Goal: Transaction & Acquisition: Purchase product/service

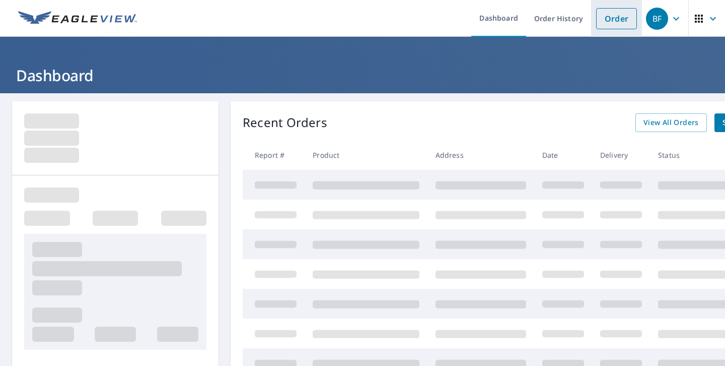
click at [623, 17] on link "Order" at bounding box center [616, 18] width 41 height 21
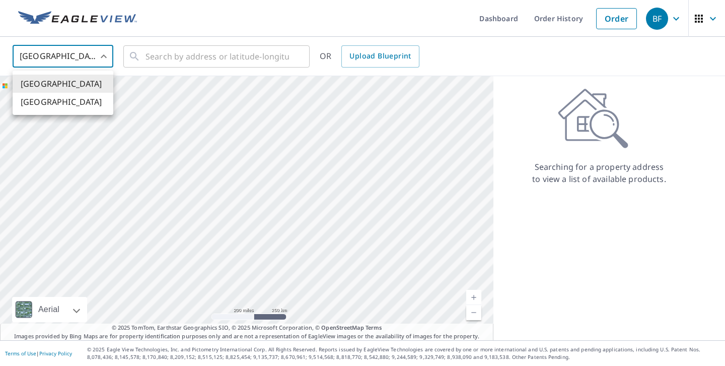
click at [105, 54] on body "BF BF Dashboard Order History Order BF United States US ​ ​ OR Upload Blueprint…" at bounding box center [362, 183] width 725 height 366
click at [87, 99] on li "[GEOGRAPHIC_DATA]" at bounding box center [63, 102] width 101 height 18
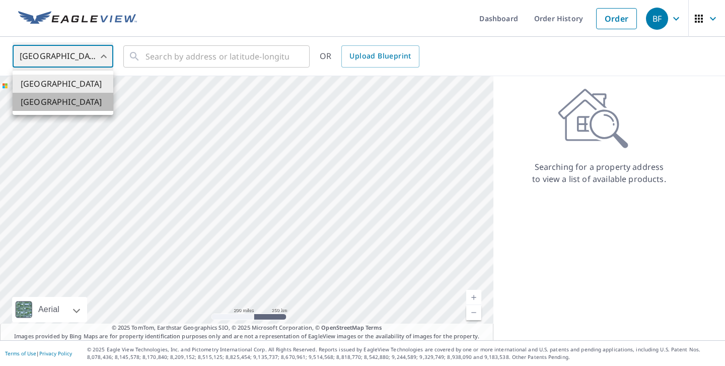
type input "CA"
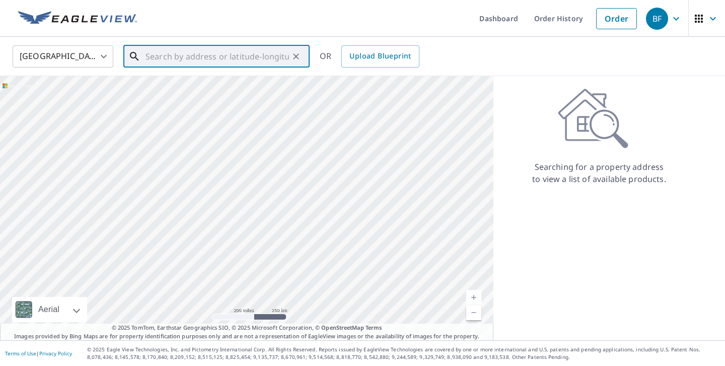
click at [178, 58] on input "text" at bounding box center [218, 56] width 144 height 28
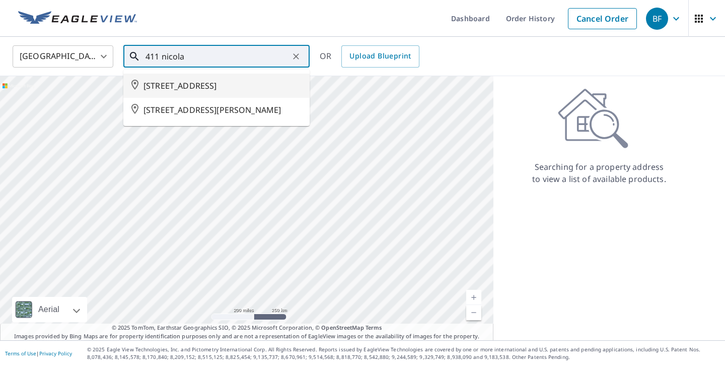
click at [211, 84] on span "[STREET_ADDRESS]" at bounding box center [223, 86] width 158 height 12
type input "[STREET_ADDRESS]"
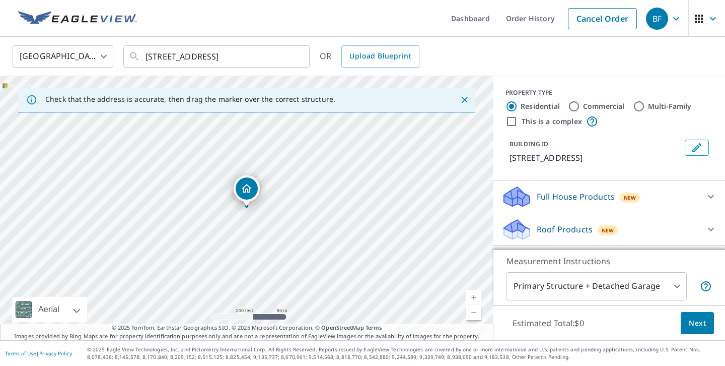
click at [249, 190] on icon "Dropped pin, building 1, Residential property, 411 NICOLA ST KAMLOOPS BC V2C2P7" at bounding box center [247, 188] width 12 height 12
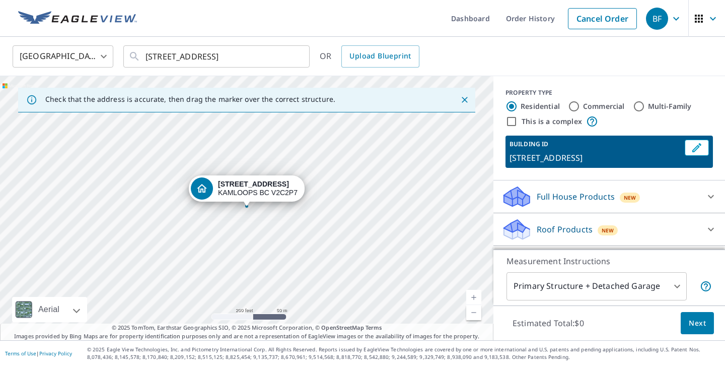
click at [712, 228] on icon at bounding box center [711, 229] width 12 height 12
click at [677, 284] on body "BF BF Dashboard Order History Cancel Order BF [GEOGRAPHIC_DATA] [GEOGRAPHIC_DAT…" at bounding box center [362, 183] width 725 height 366
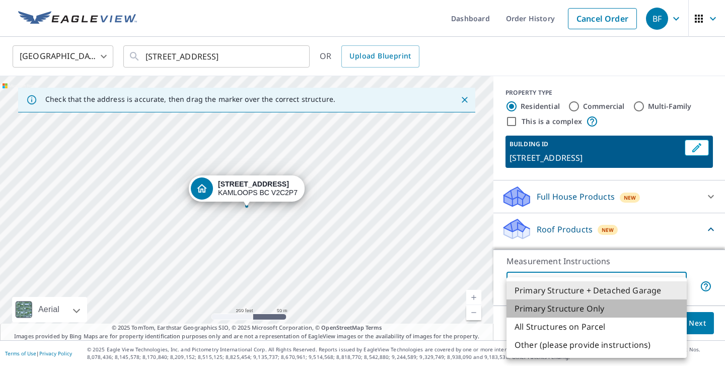
click at [593, 308] on li "Primary Structure Only" at bounding box center [597, 308] width 180 height 18
type input "2"
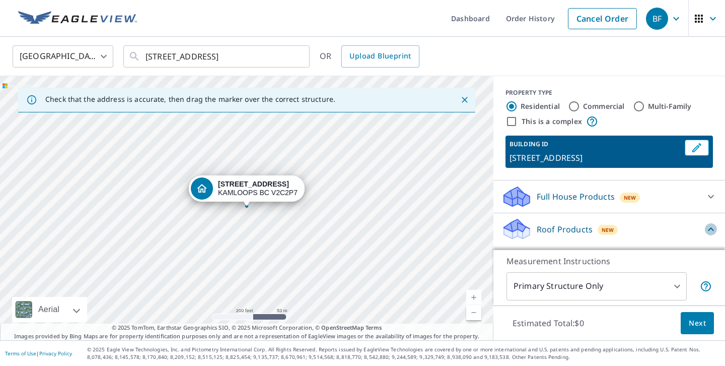
click at [709, 227] on icon at bounding box center [711, 229] width 12 height 12
click at [574, 105] on input "Commercial" at bounding box center [574, 106] width 12 height 12
radio input "true"
type input "4"
click at [712, 195] on icon at bounding box center [711, 196] width 12 height 12
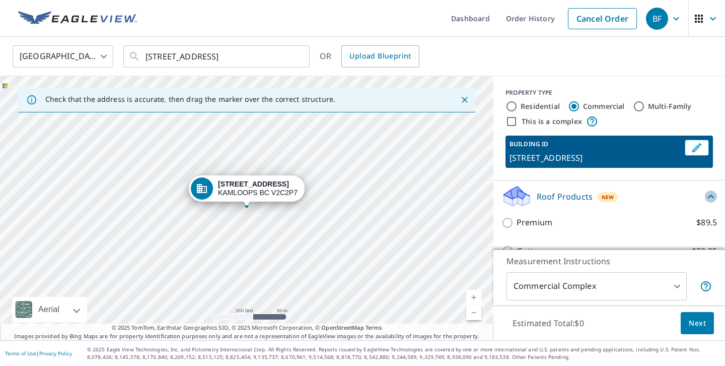
click at [712, 196] on icon at bounding box center [711, 196] width 12 height 12
click at [712, 196] on icon at bounding box center [711, 197] width 6 height 4
click at [694, 320] on span "Next" at bounding box center [697, 323] width 17 height 13
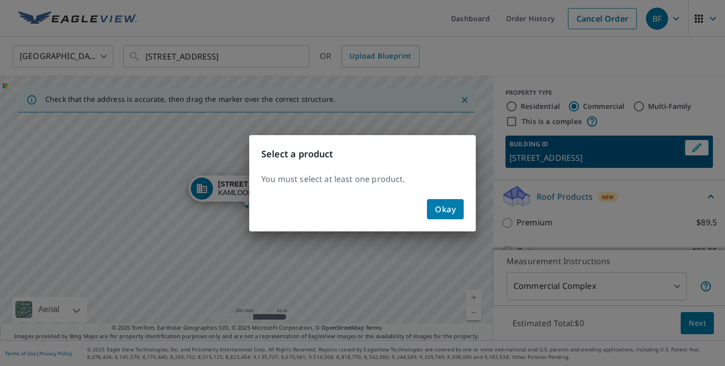
click at [697, 94] on div "Select a product You must select at least one product. Okay" at bounding box center [362, 183] width 725 height 366
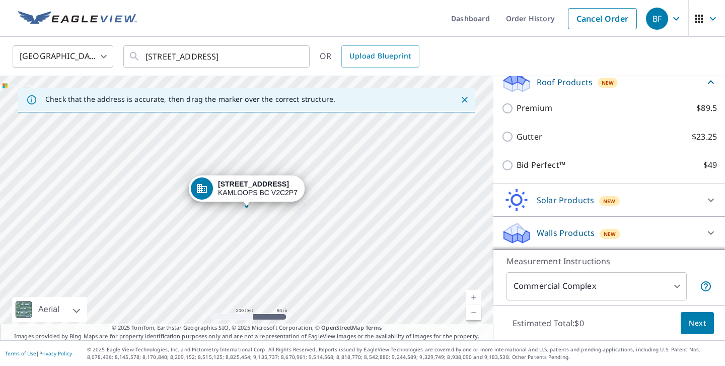
scroll to position [114, 0]
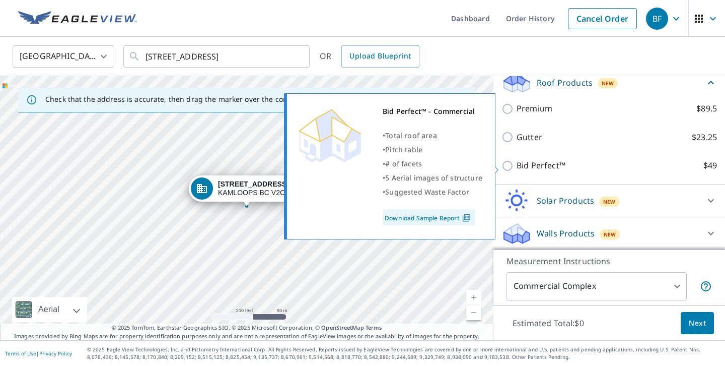
click at [508, 165] on input "Bid Perfect™ $49" at bounding box center [509, 166] width 15 height 12
checkbox input "true"
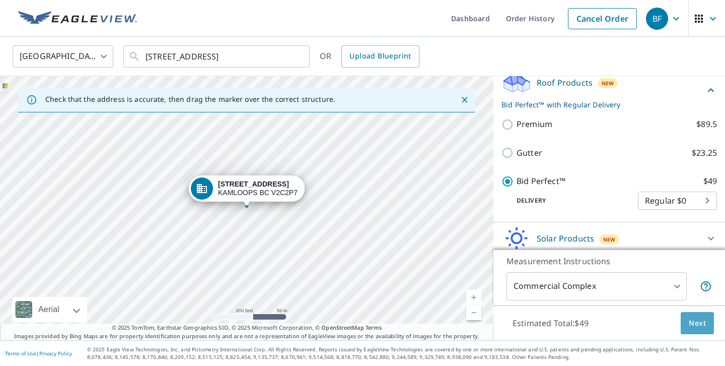
click at [697, 322] on span "Next" at bounding box center [697, 323] width 17 height 13
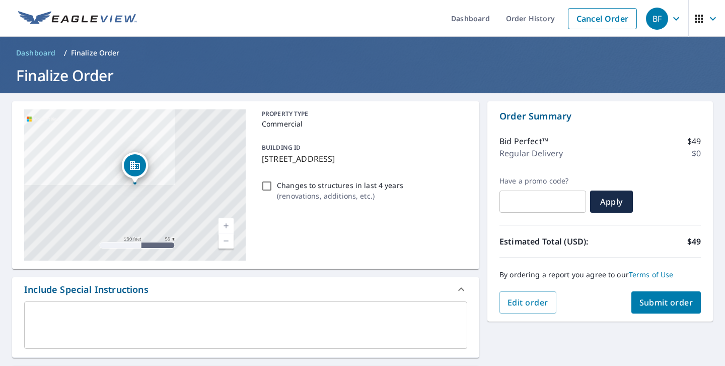
click at [675, 300] on span "Submit order" at bounding box center [667, 302] width 54 height 11
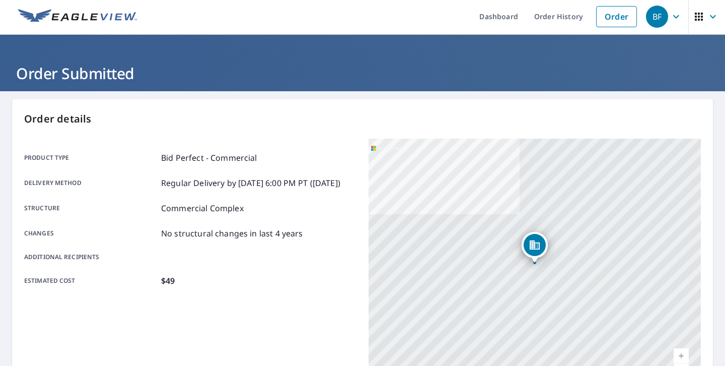
scroll to position [3, 0]
